Goal: Task Accomplishment & Management: Manage account settings

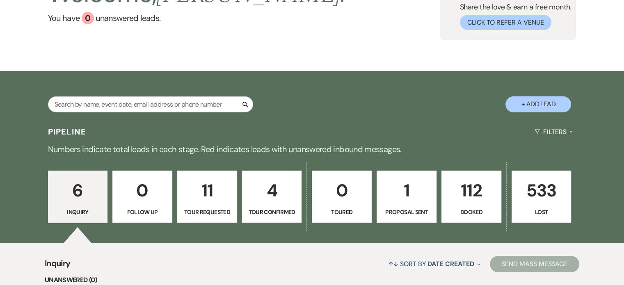
scroll to position [123, 0]
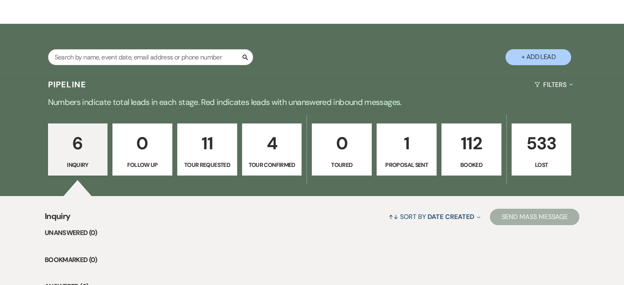
click at [470, 148] on p "112" at bounding box center [471, 143] width 49 height 27
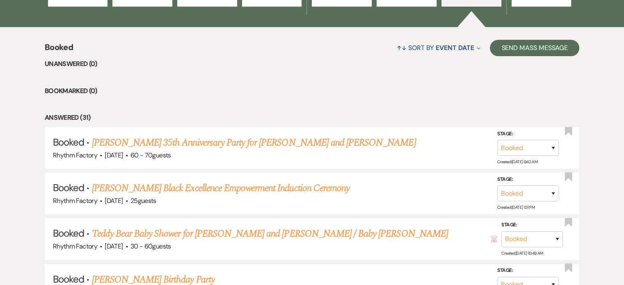
scroll to position [299, 0]
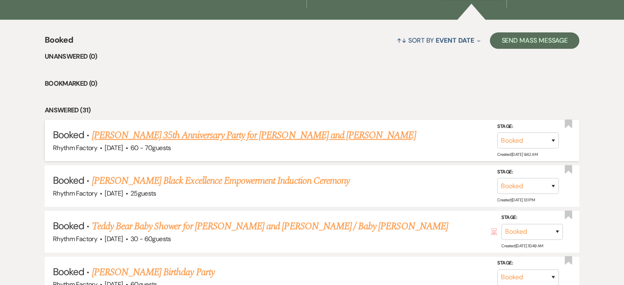
click at [263, 137] on link "[PERSON_NAME] 35th Anniversary Party for [PERSON_NAME] and [PERSON_NAME]" at bounding box center [254, 135] width 324 height 15
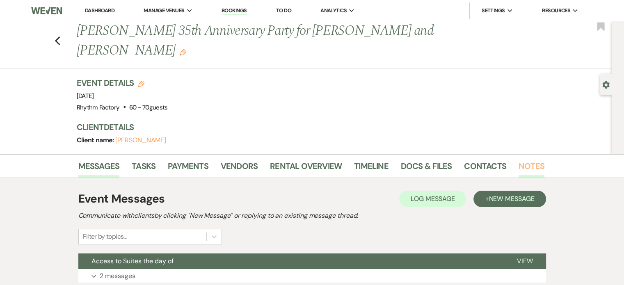
click at [537, 160] on link "Notes" at bounding box center [532, 169] width 26 height 18
